Goal: Task Accomplishment & Management: Use online tool/utility

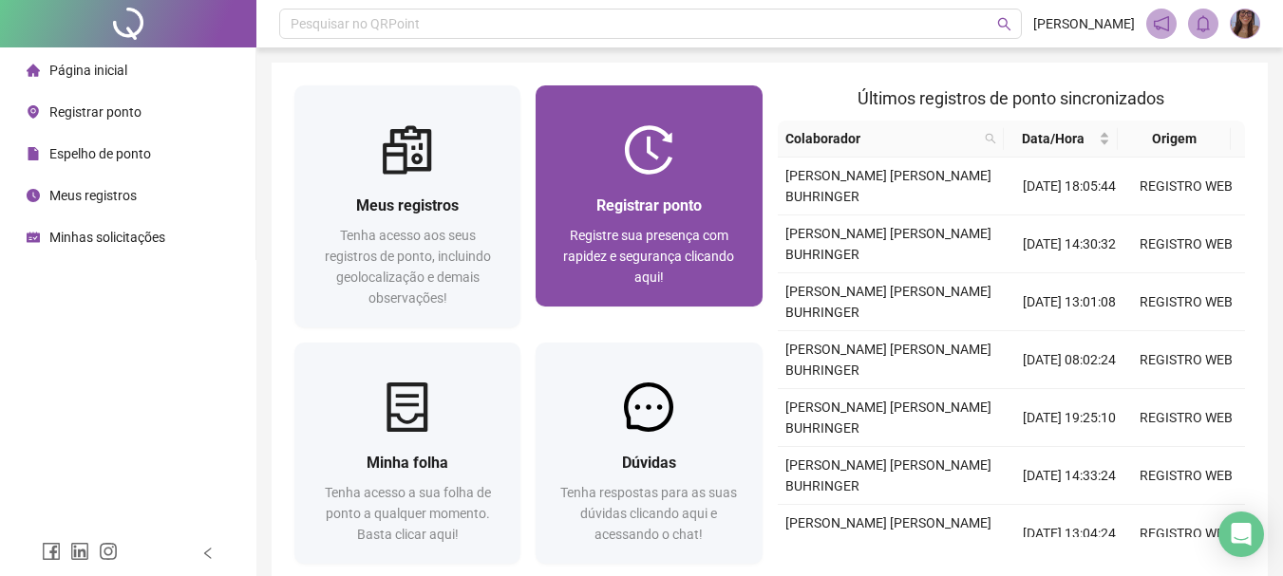
click at [699, 284] on div "Registre sua presença com rapidez e segurança clicando aqui!" at bounding box center [648, 256] width 180 height 63
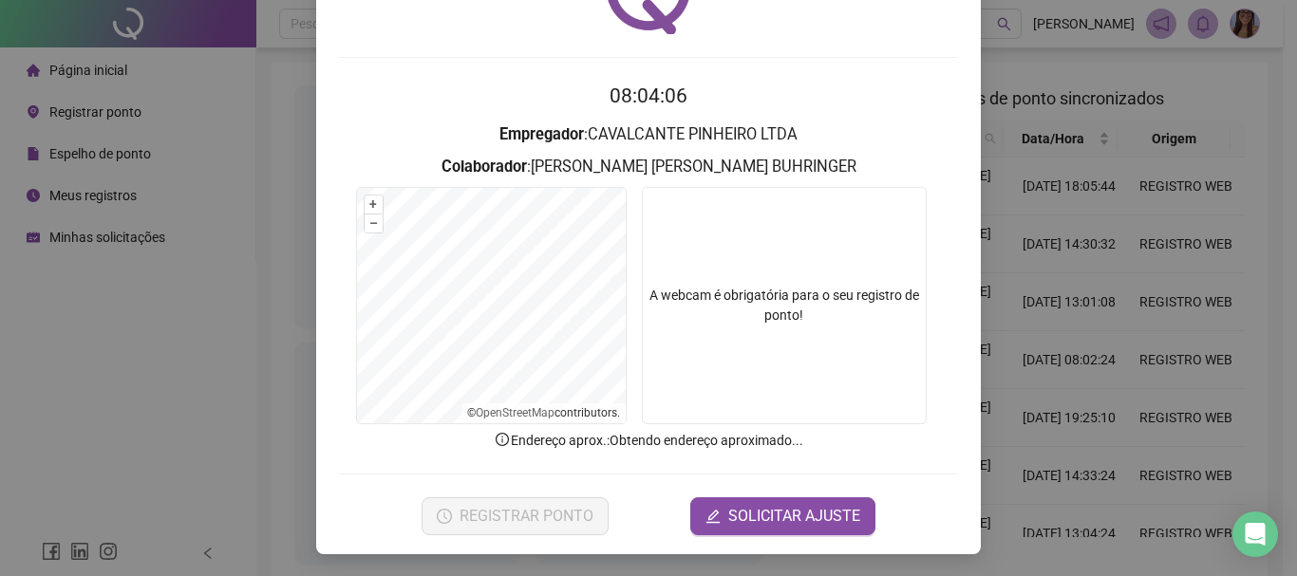
scroll to position [123, 0]
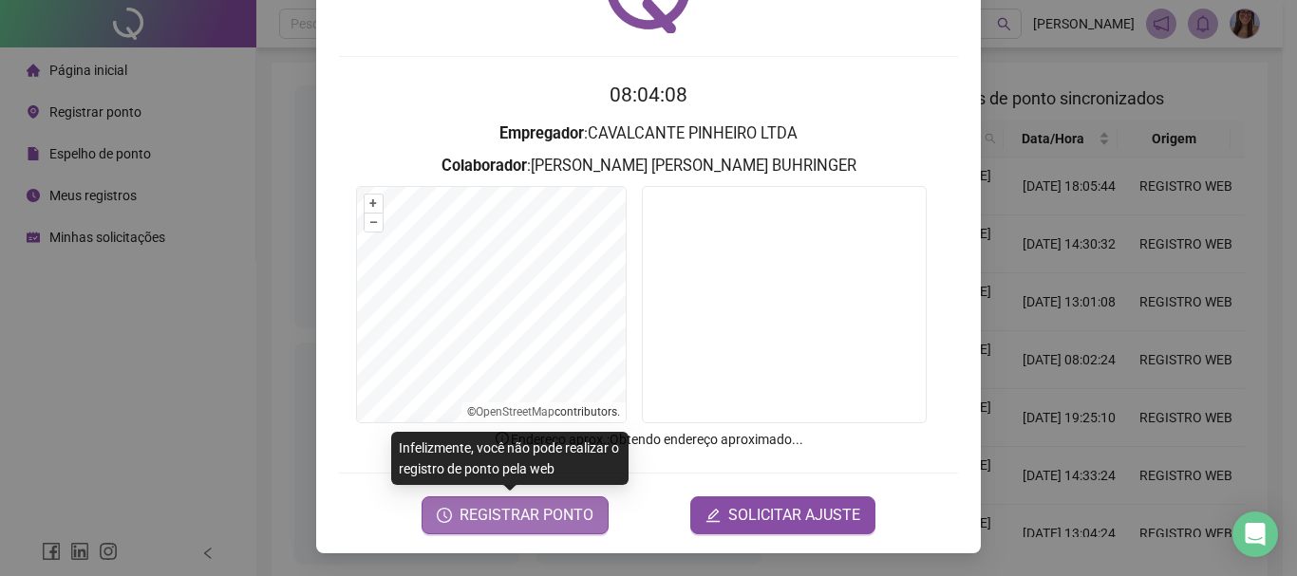
click at [535, 530] on button "REGISTRAR PONTO" at bounding box center [515, 516] width 187 height 38
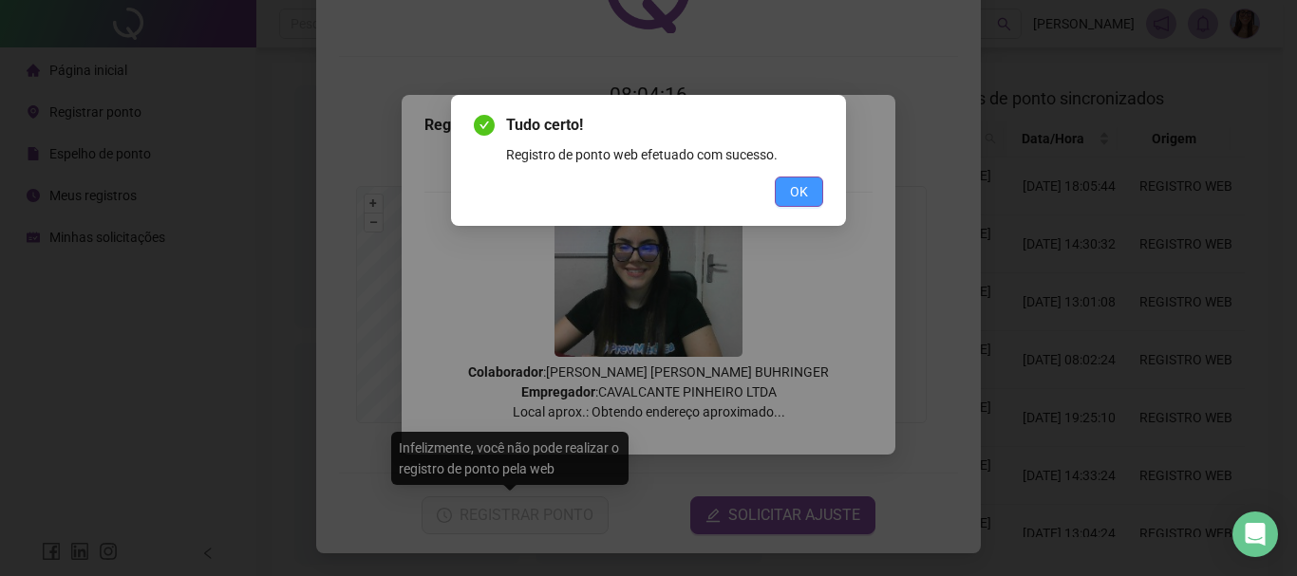
click at [780, 194] on button "OK" at bounding box center [799, 192] width 48 height 30
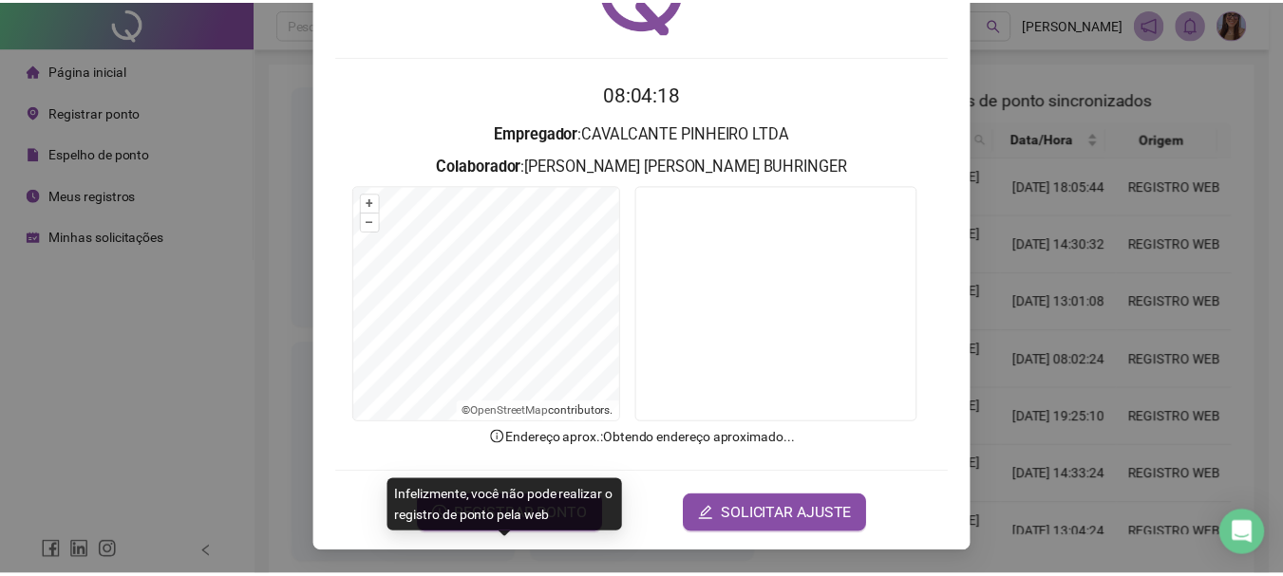
scroll to position [0, 0]
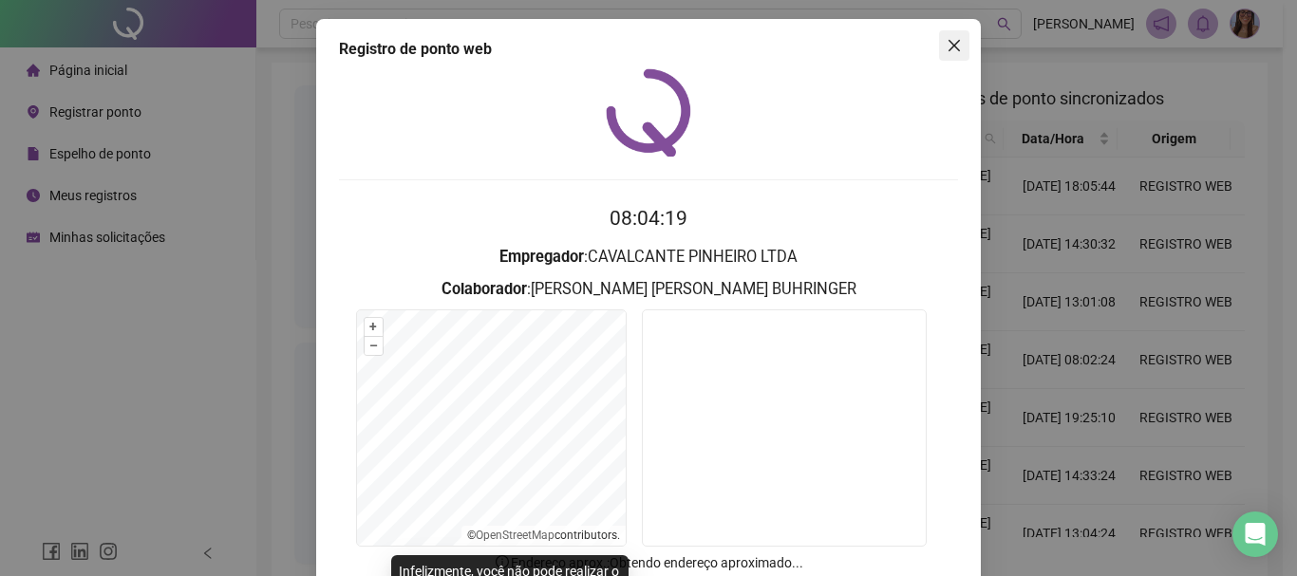
click at [947, 48] on icon "close" at bounding box center [954, 45] width 15 height 15
